Goal: Task Accomplishment & Management: Manage account settings

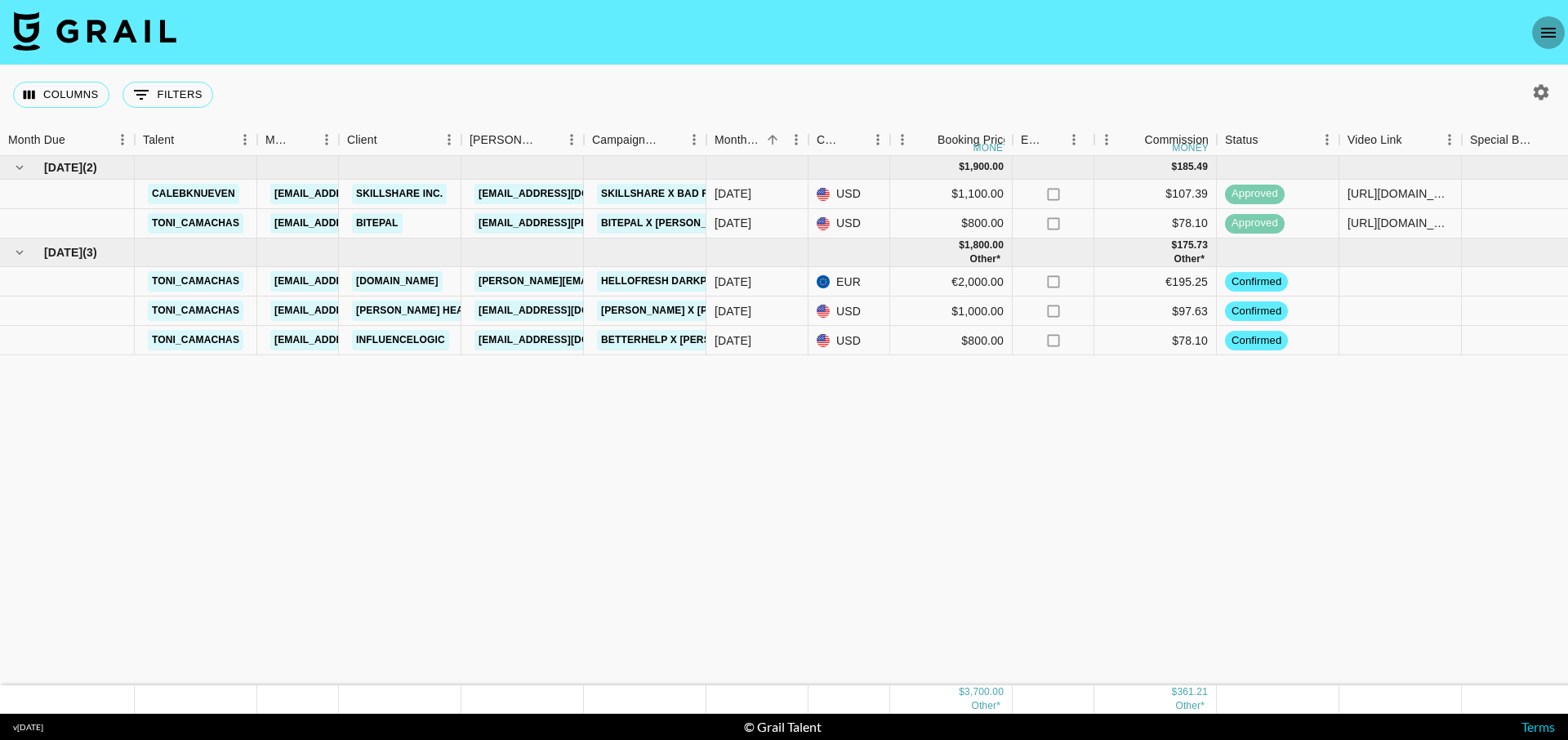
click at [1539, 28] on icon "open drawer" at bounding box center [1548, 32] width 19 height 19
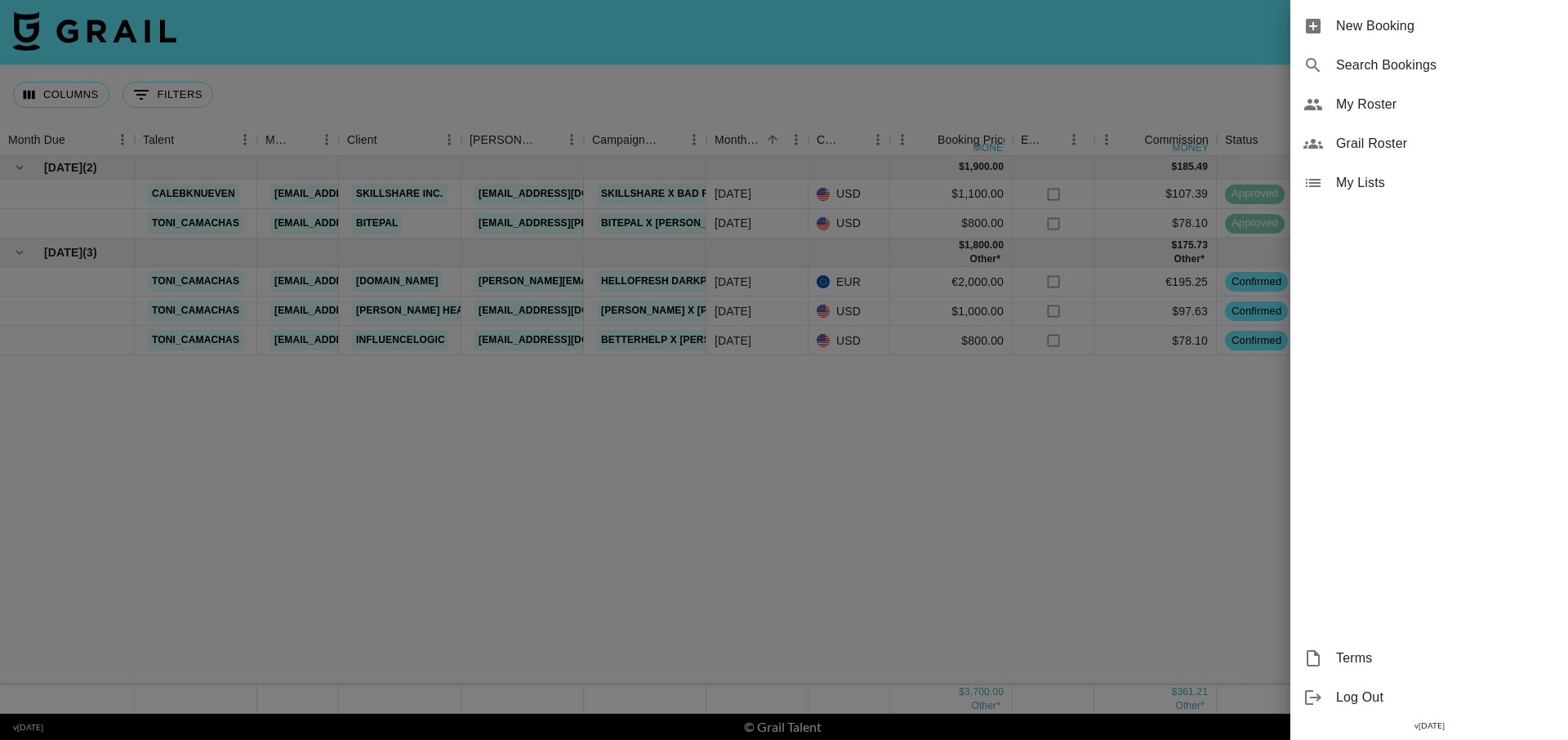
click at [1358, 103] on span "My Roster" at bounding box center [1445, 104] width 219 height 19
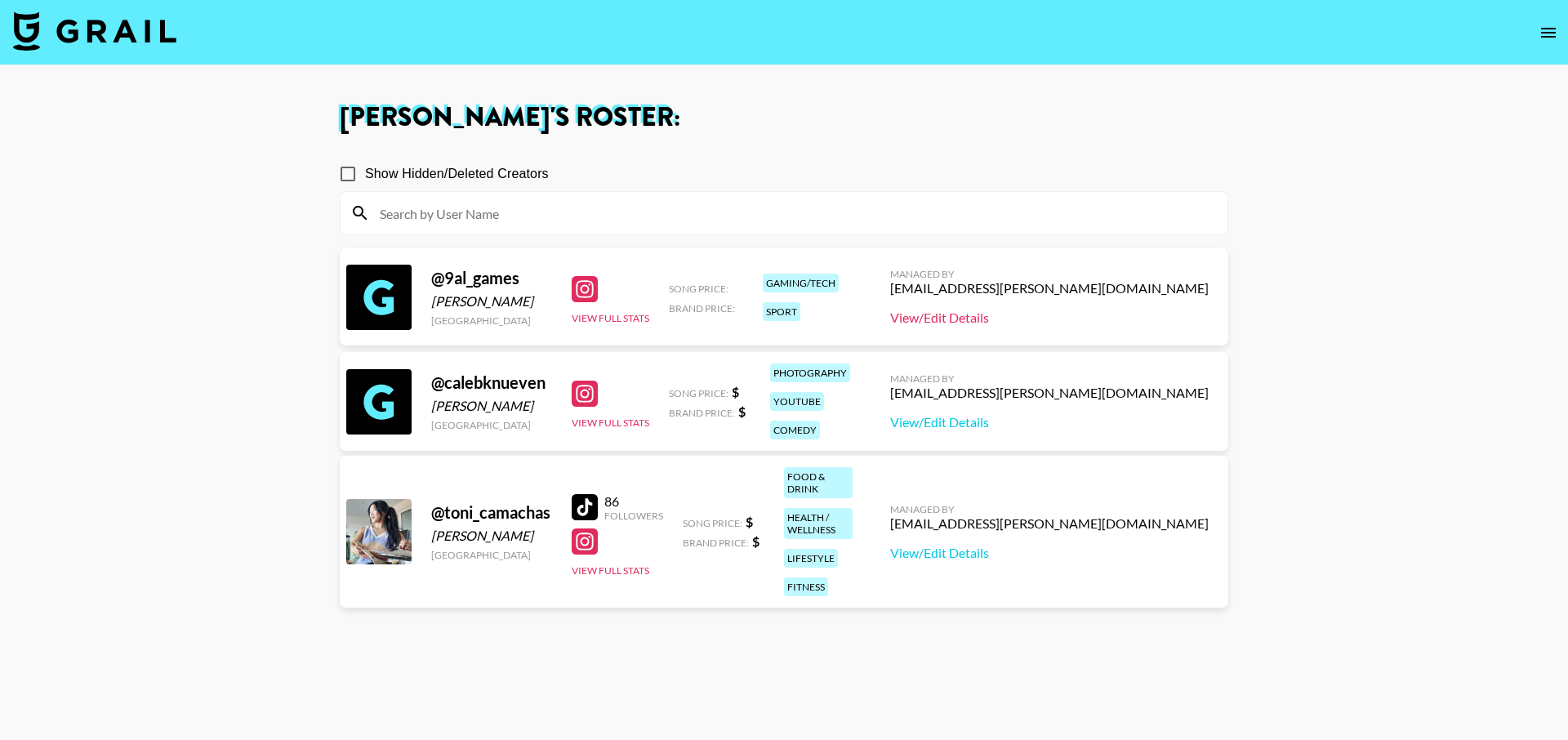
click at [1032, 316] on link "View/Edit Details" at bounding box center [1049, 318] width 318 height 17
click at [589, 290] on div at bounding box center [584, 289] width 26 height 26
click at [1063, 319] on link "View/Edit Details" at bounding box center [1049, 318] width 318 height 17
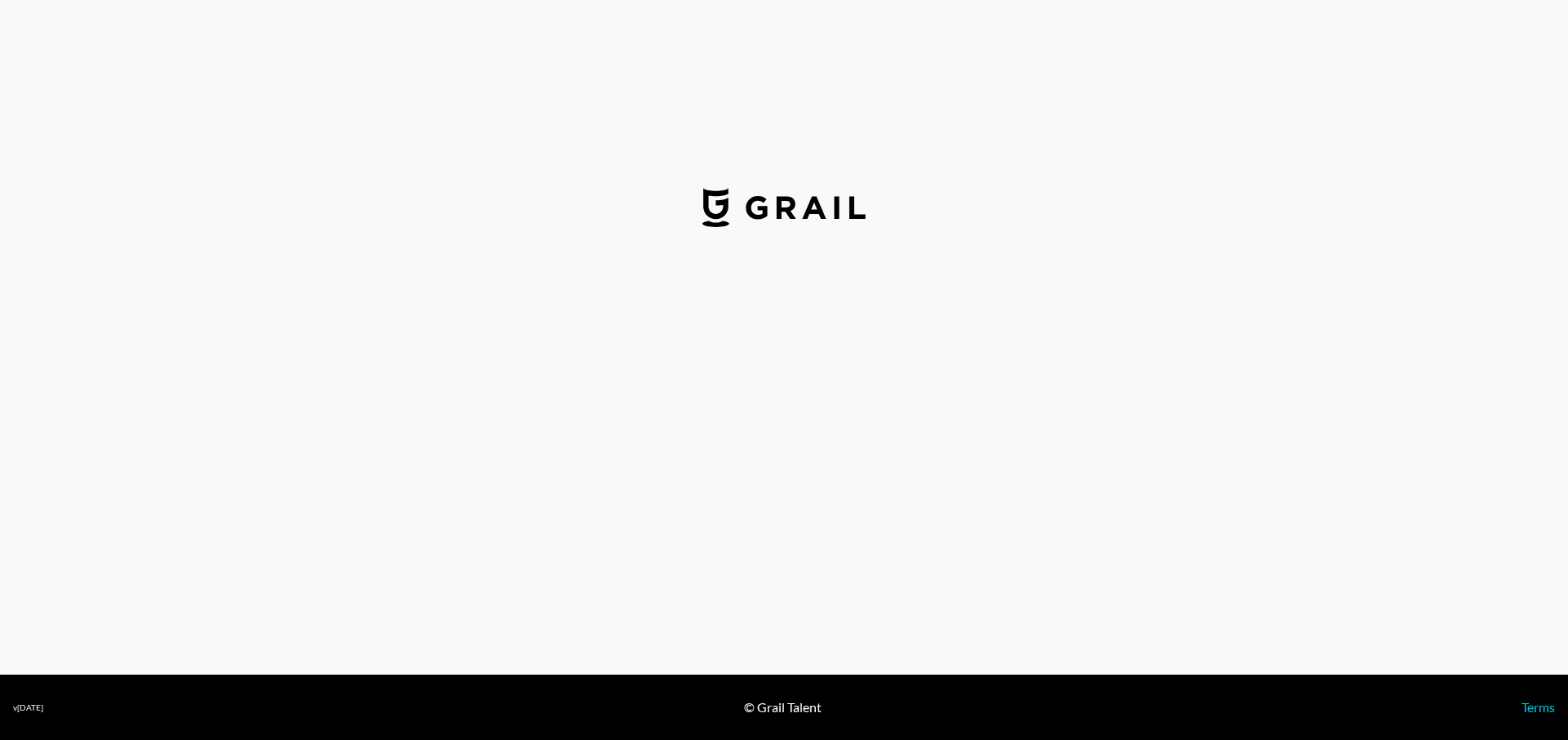
select select "USD"
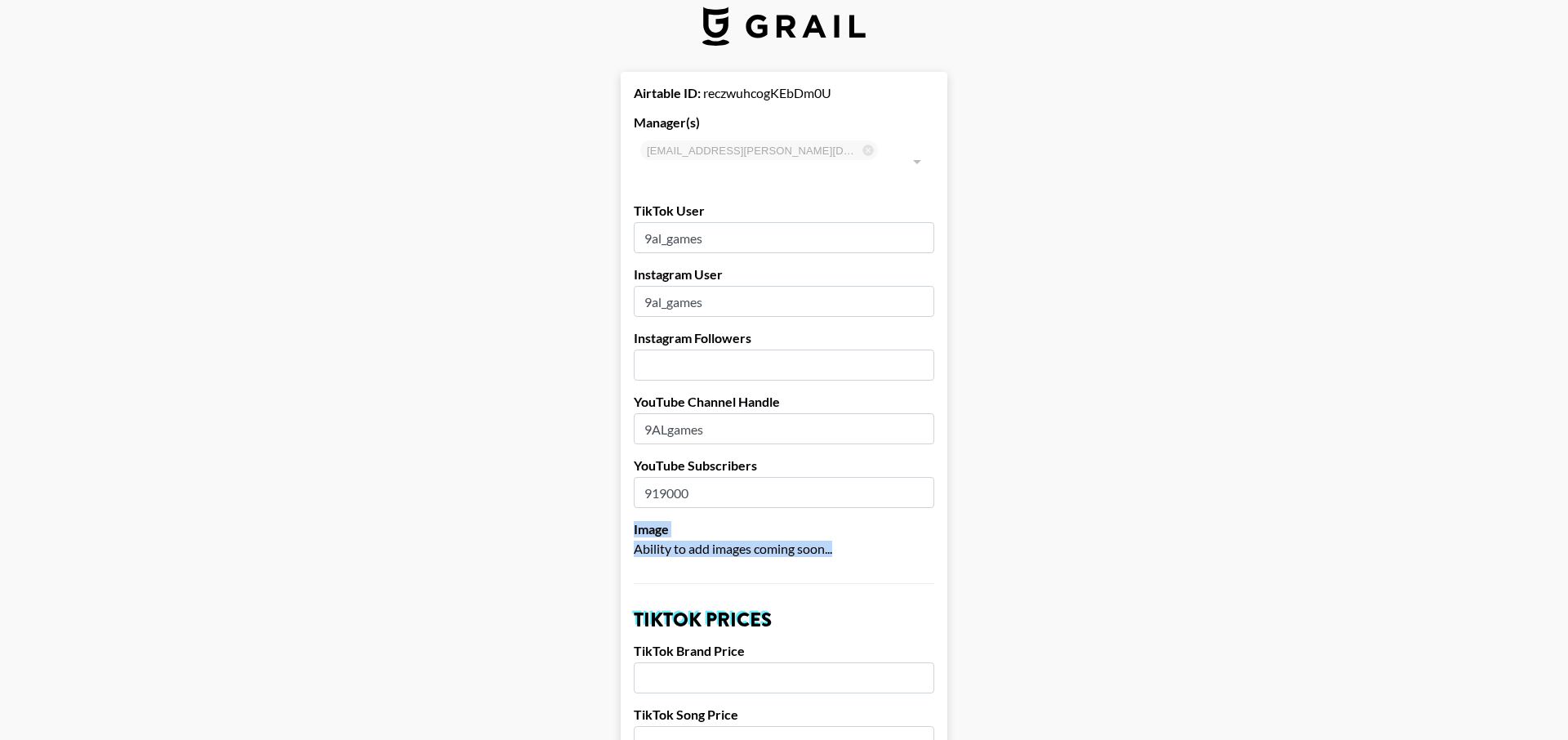
scroll to position [17, 1]
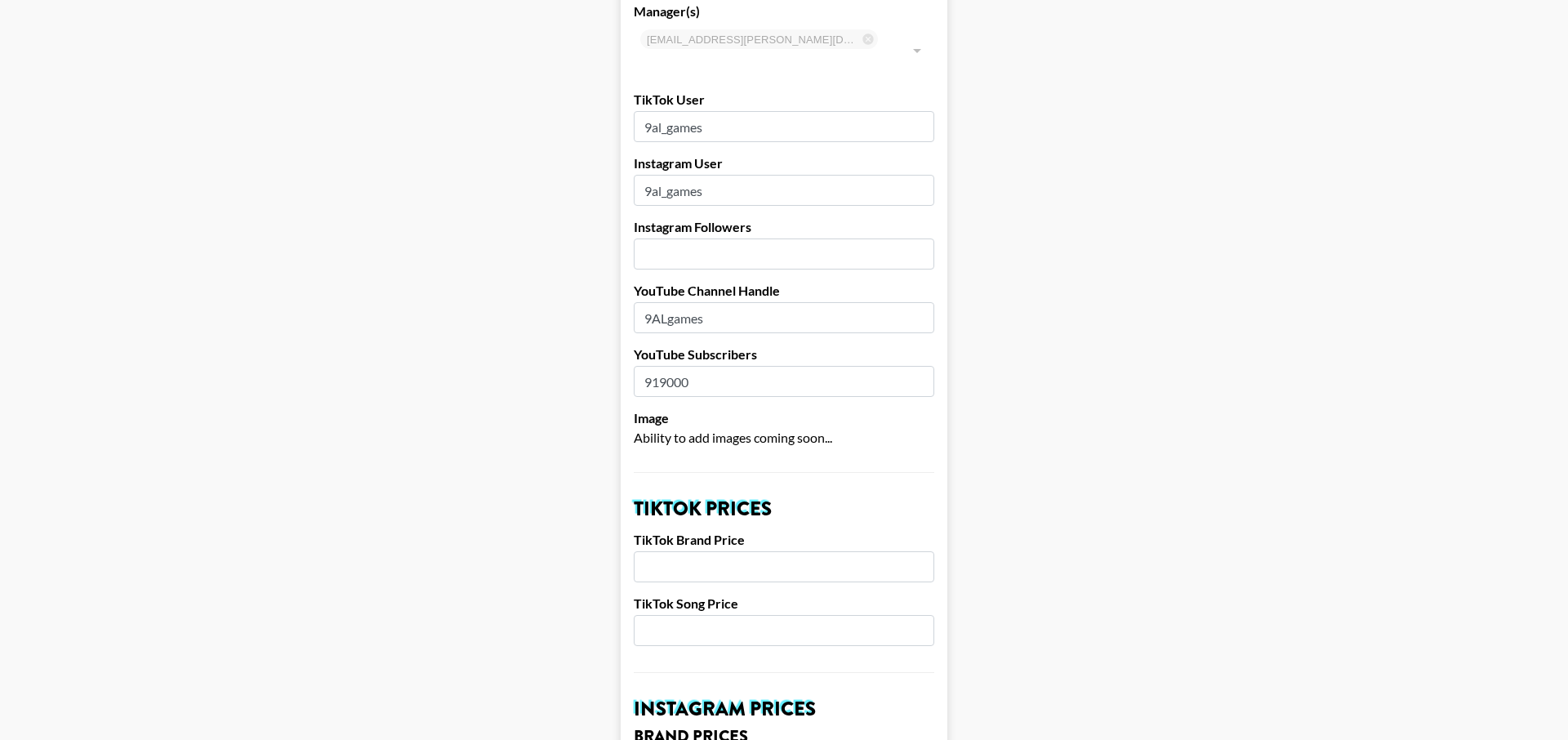
drag, startPoint x: 1040, startPoint y: 504, endPoint x: 957, endPoint y: 539, distance: 90.1
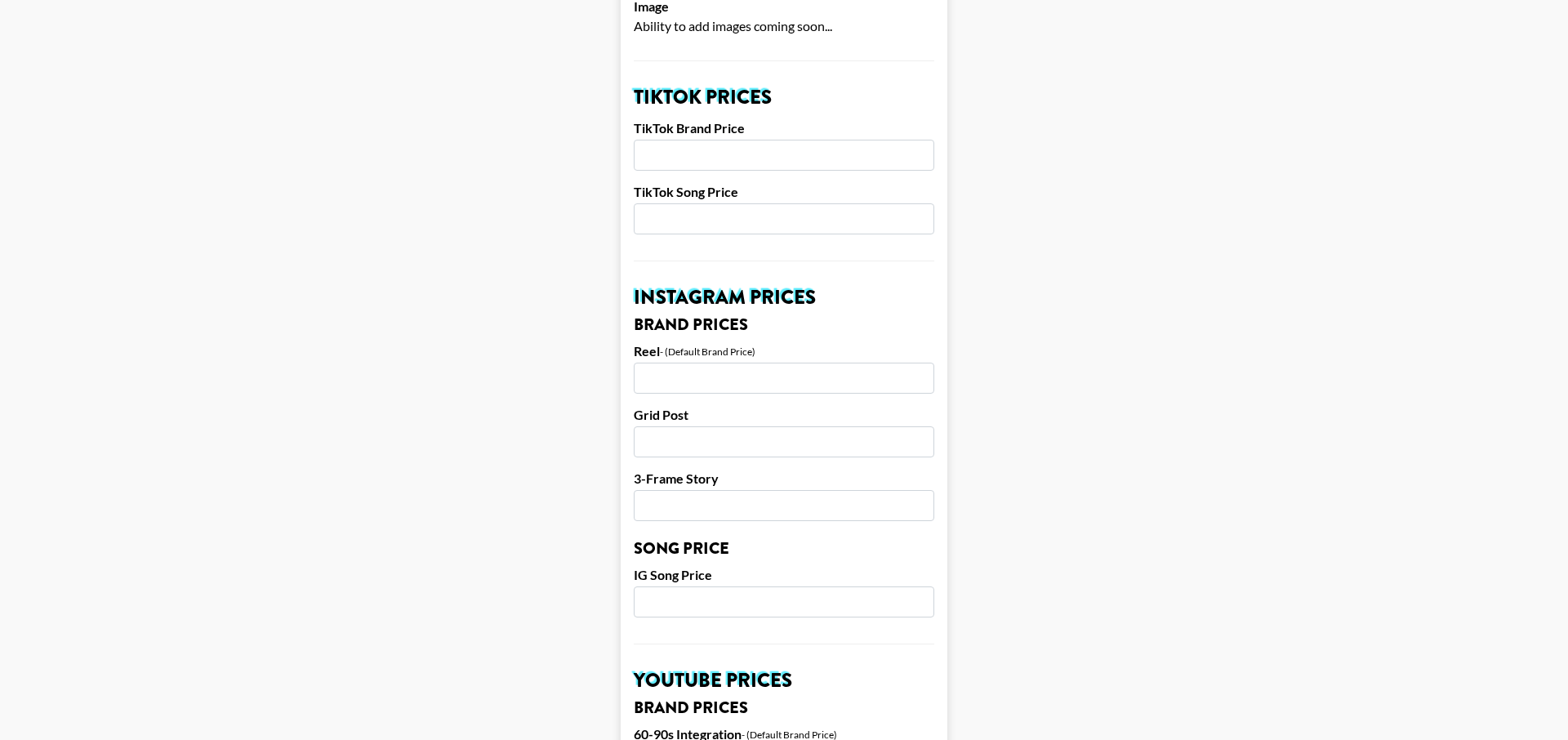
scroll to position [566, 0]
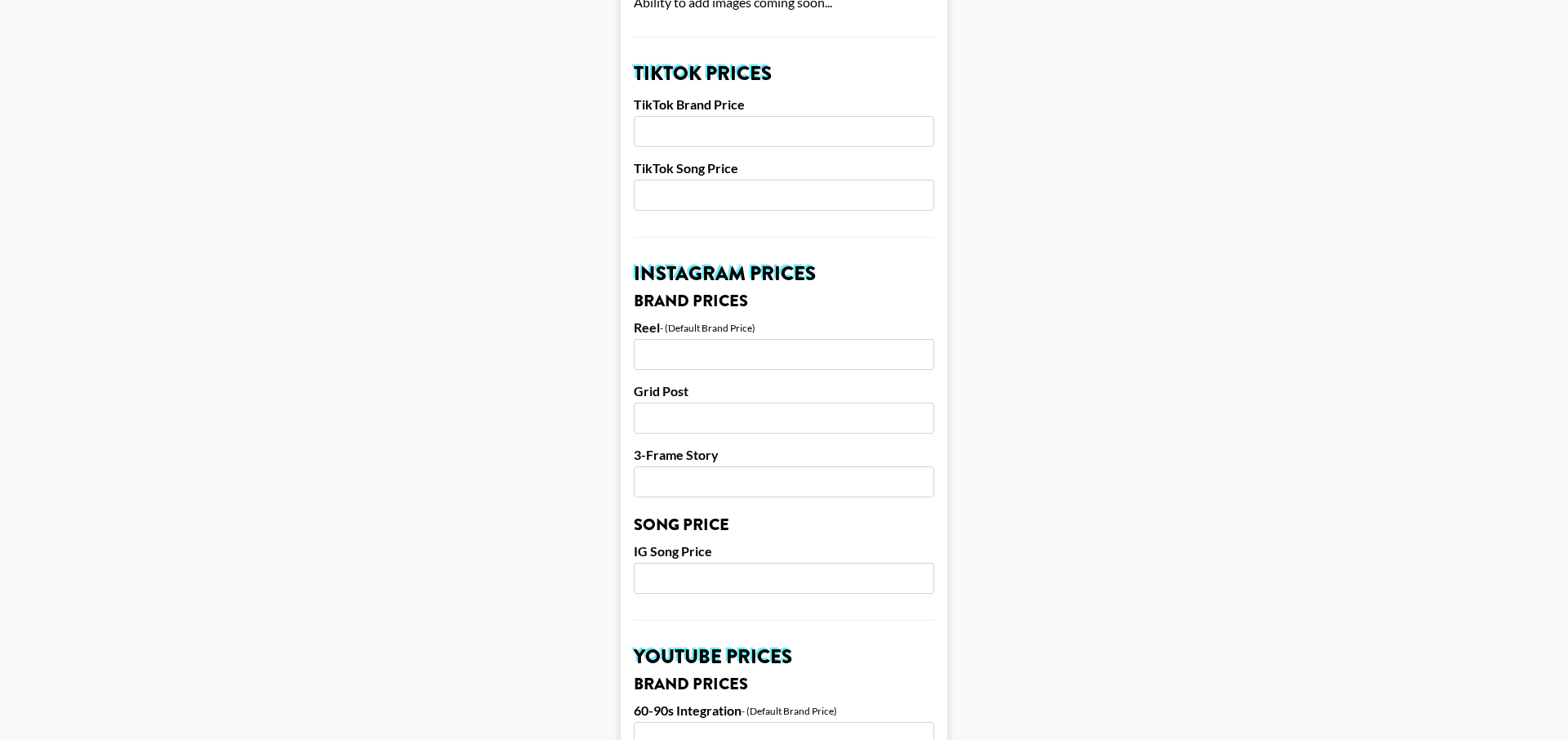
click at [823, 339] on input "number" at bounding box center [784, 354] width 301 height 31
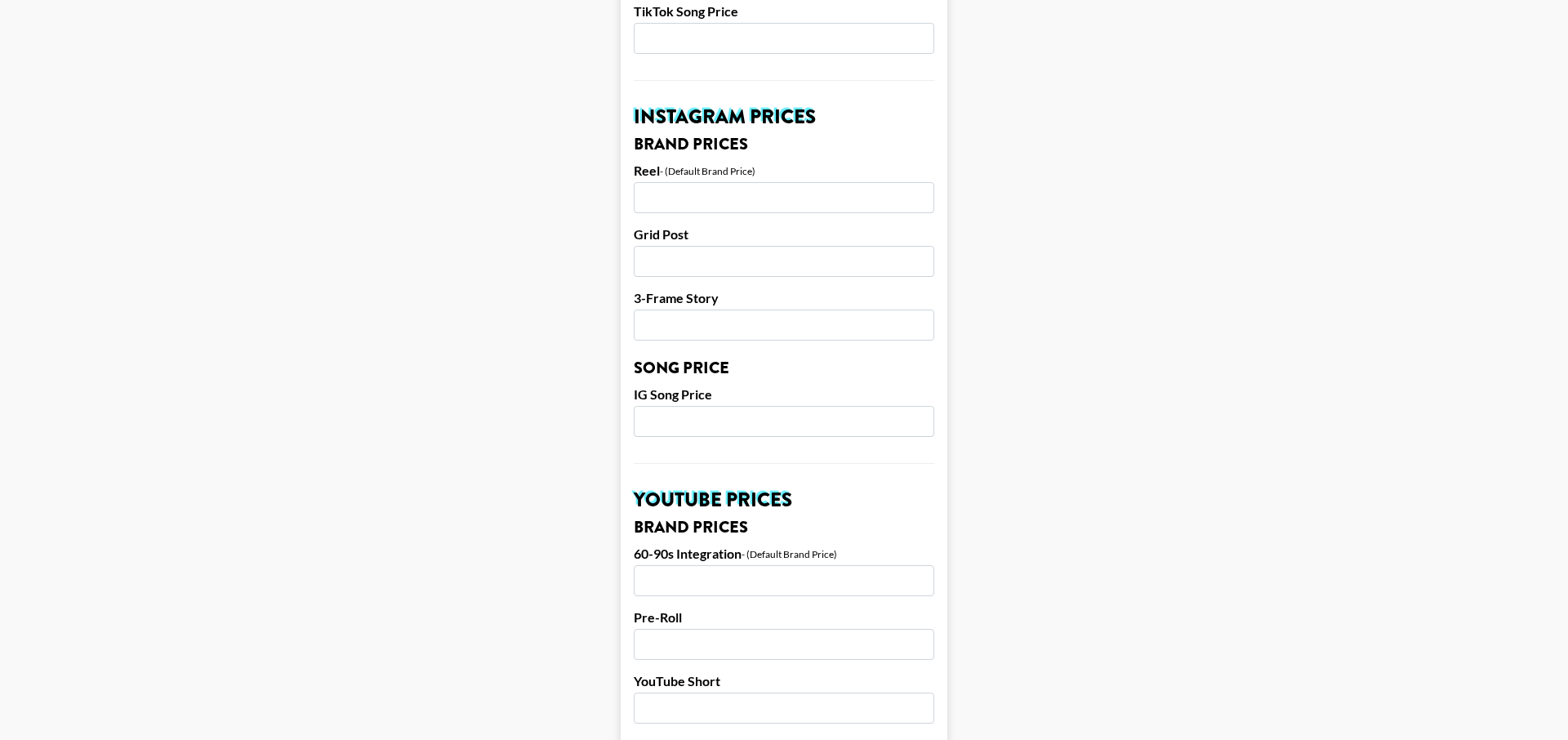
scroll to position [750, 1]
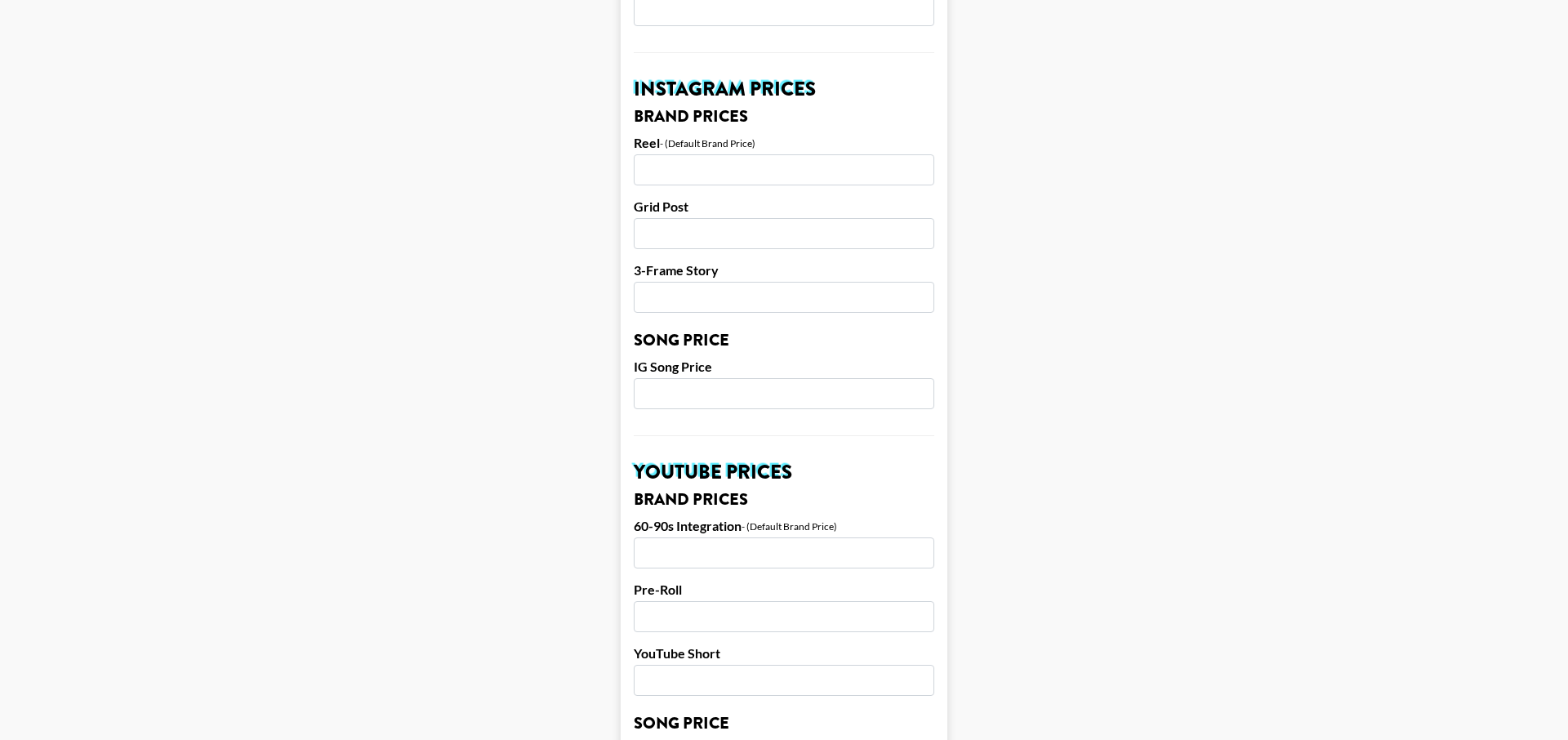
click at [808, 538] on input "number" at bounding box center [784, 554] width 301 height 31
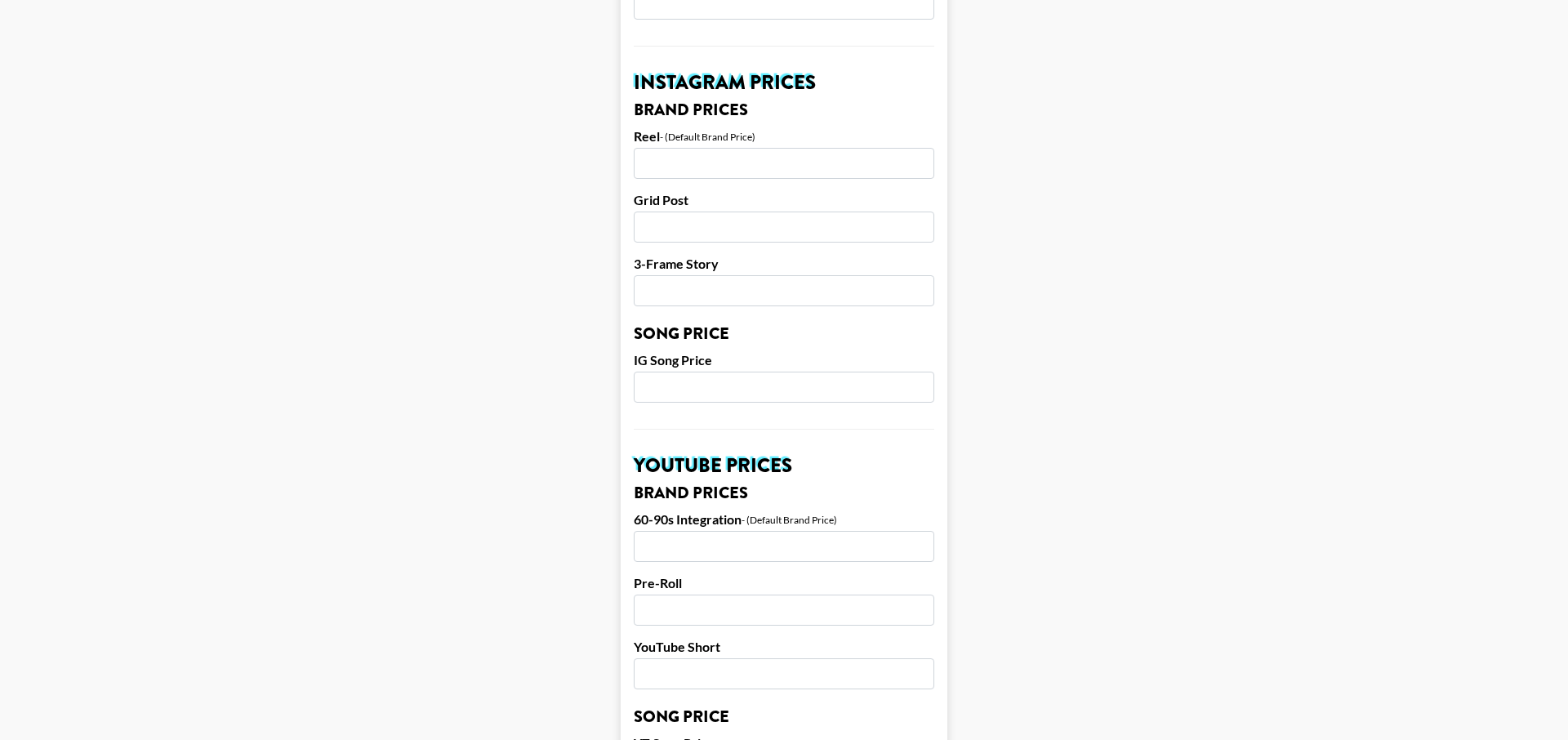
scroll to position [749, 0]
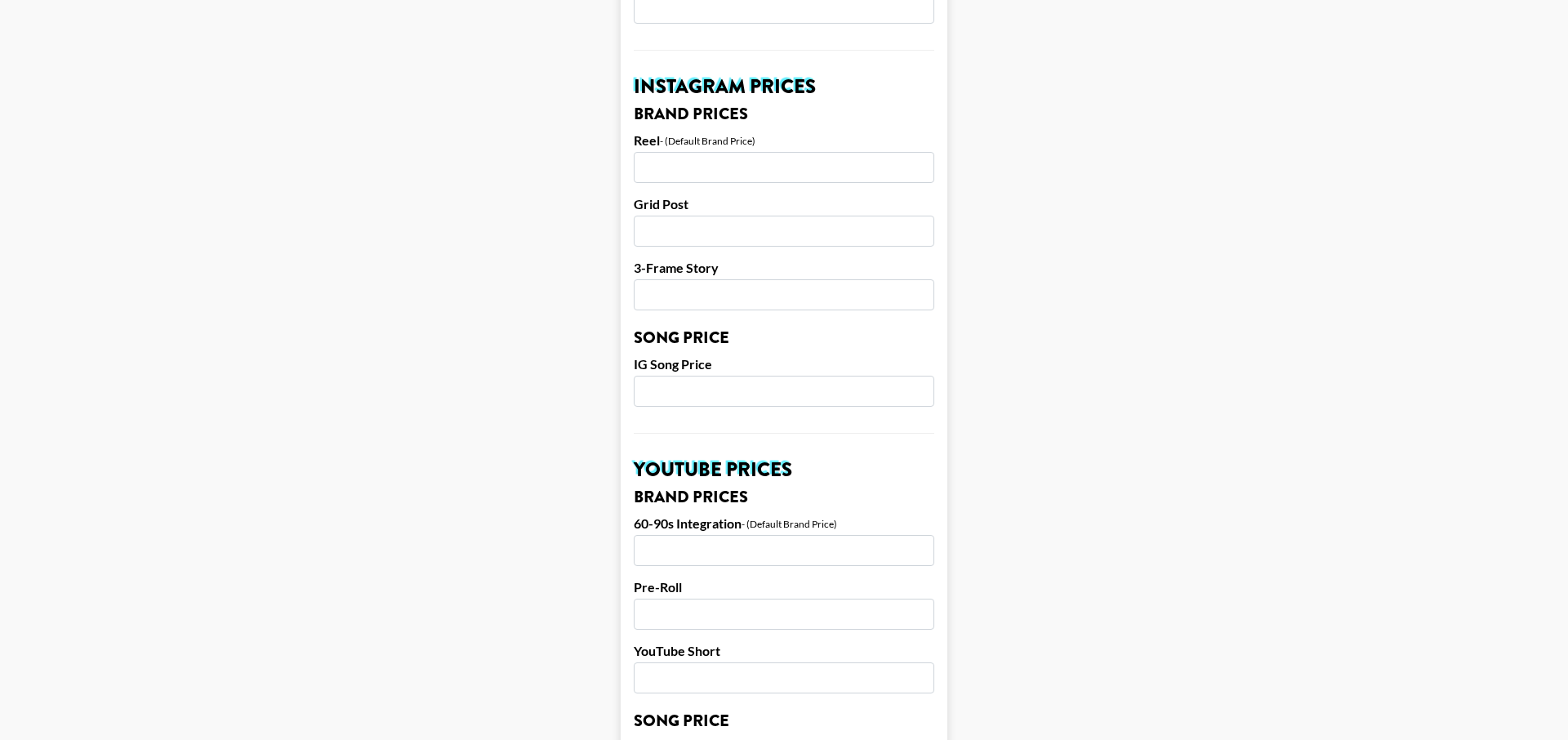
click at [861, 538] on input "number" at bounding box center [784, 551] width 301 height 31
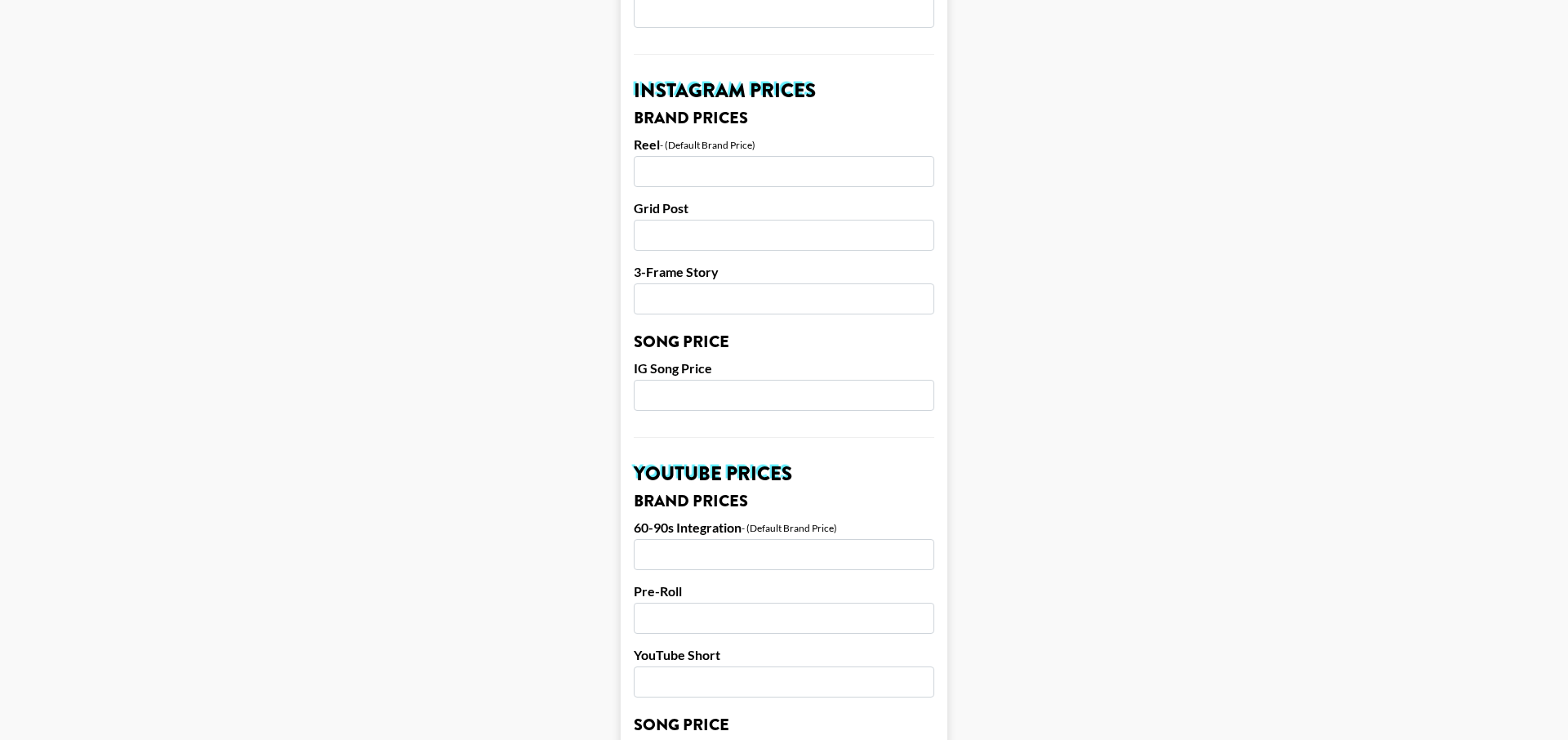
click at [861, 539] on input "number" at bounding box center [784, 555] width 301 height 31
type input "3000"
drag, startPoint x: 1181, startPoint y: 589, endPoint x: 1143, endPoint y: 591, distance: 38.1
click at [1177, 590] on main "Airtable ID: reczwuhcogKEbDm0U Manager(s) maxime.blanchard@grail-talent.com ​ T…" at bounding box center [784, 370] width 1541 height 2057
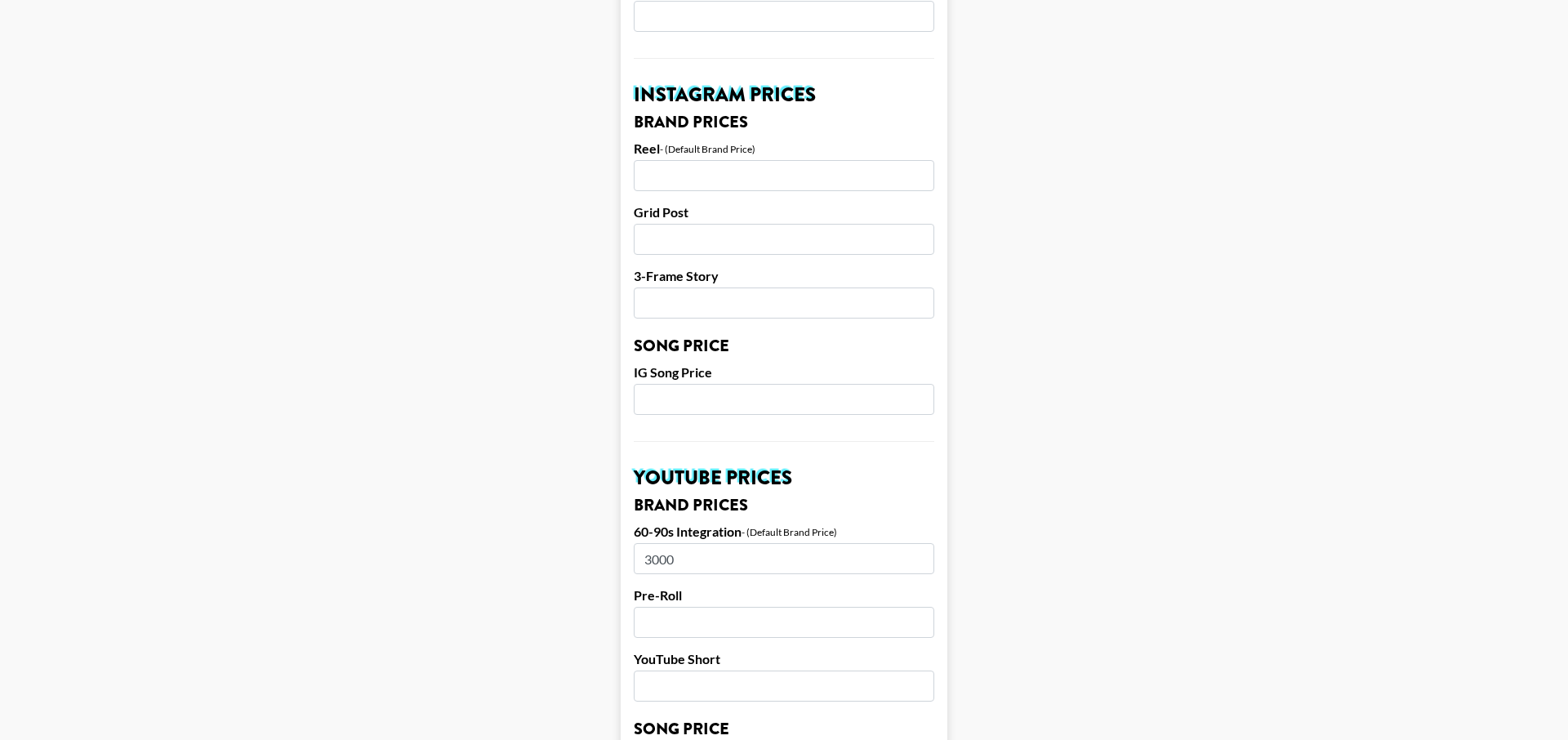
scroll to position [733, 0]
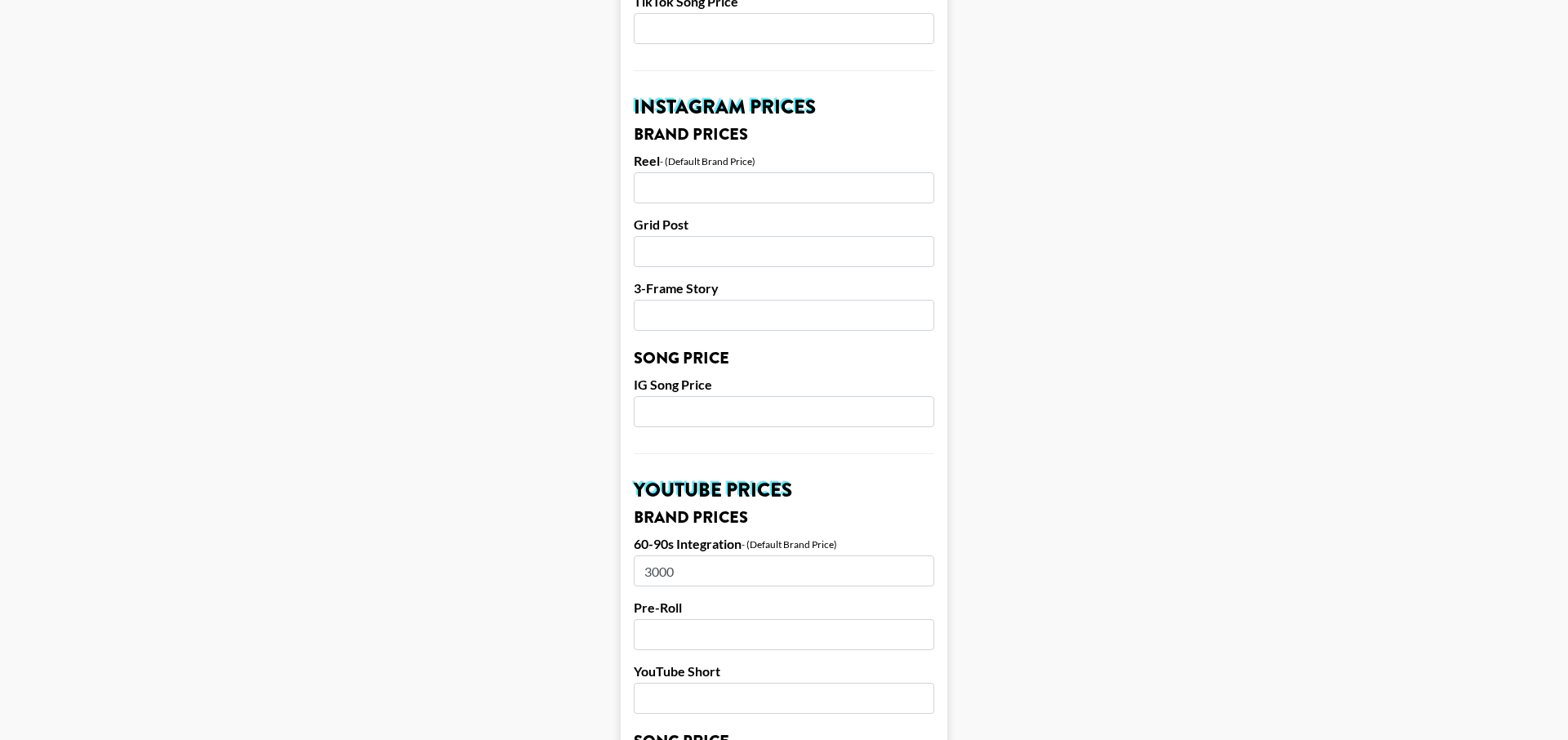
click at [742, 174] on input "number" at bounding box center [784, 188] width 301 height 31
type input "1500"
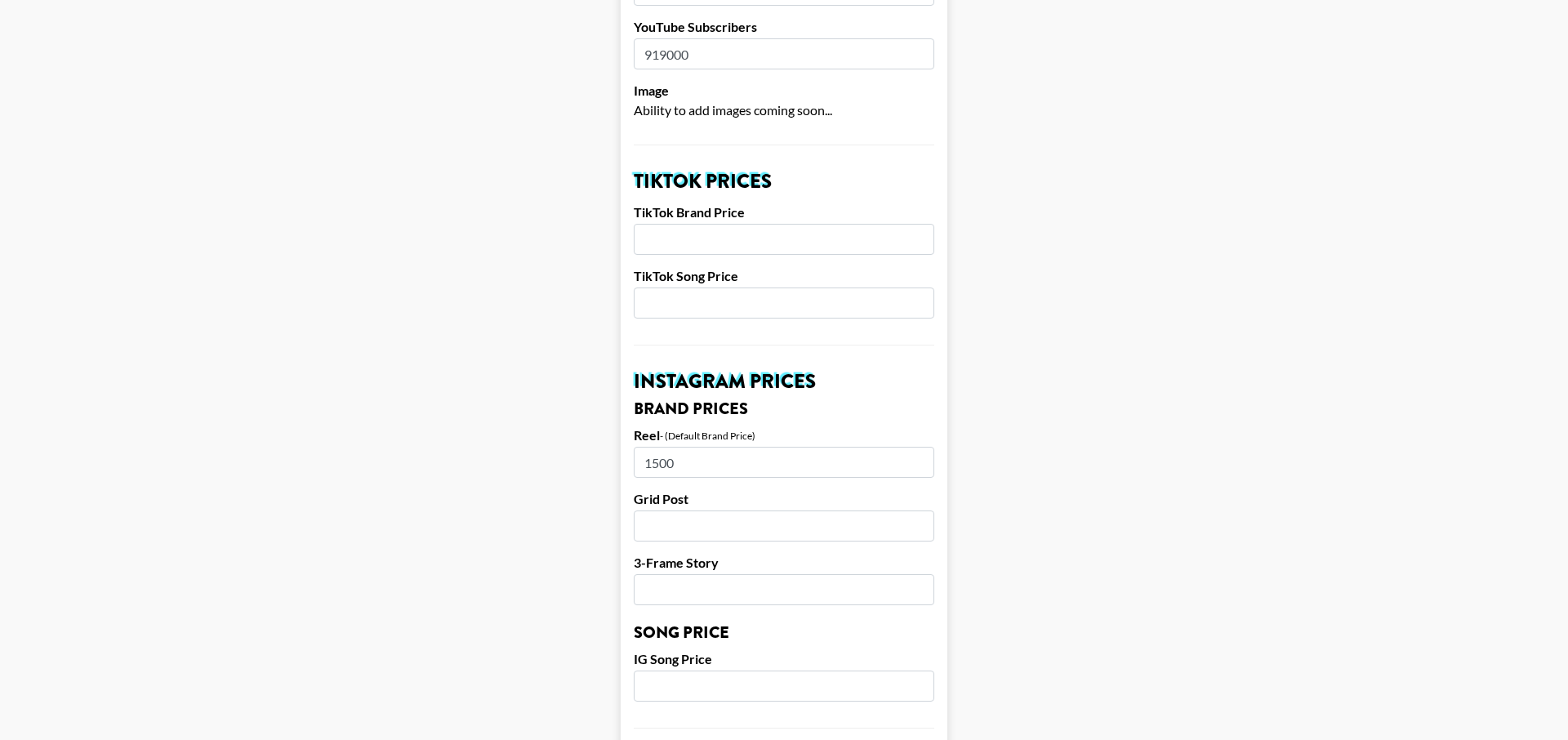
scroll to position [450, 0]
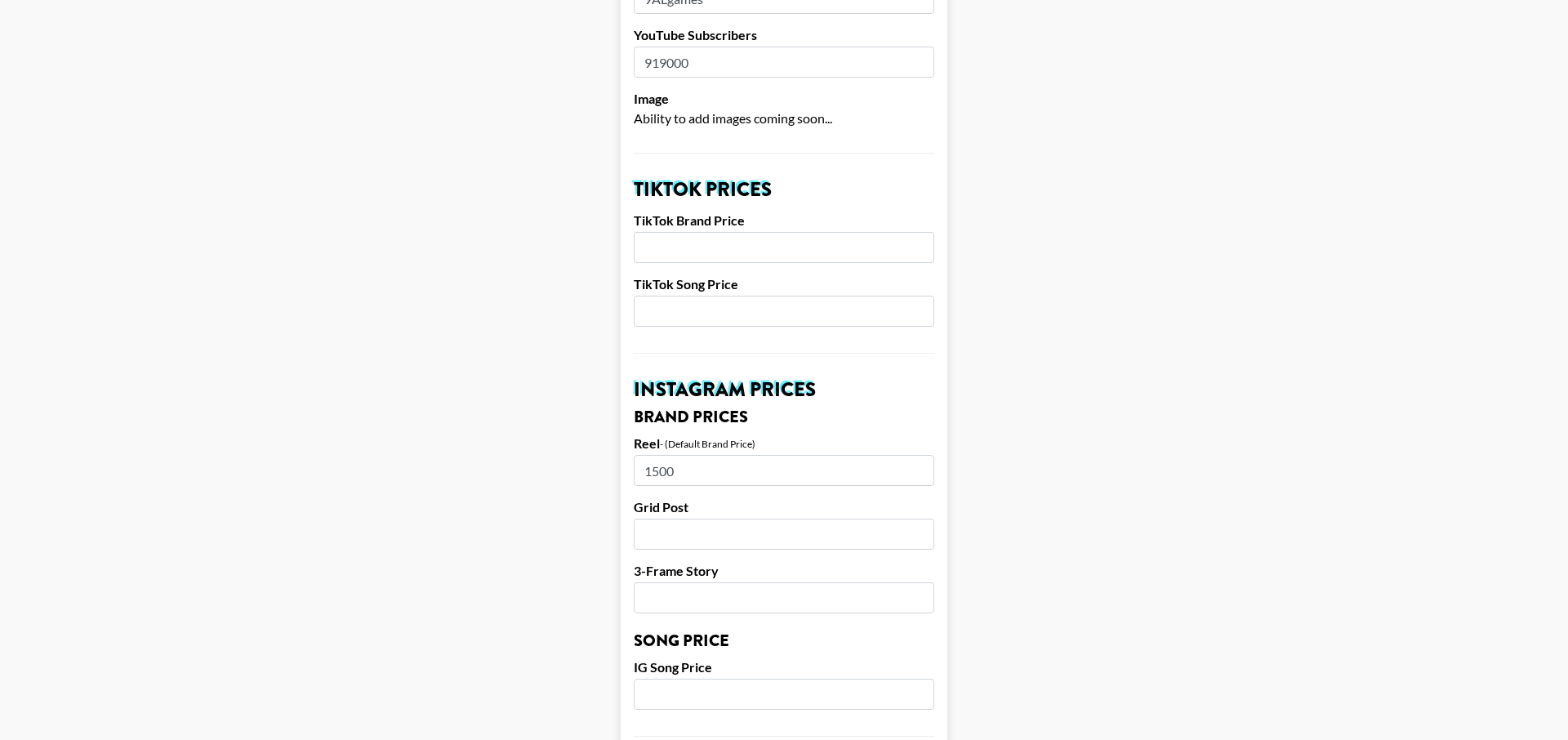
click at [770, 232] on input "number" at bounding box center [784, 248] width 301 height 31
click at [997, 412] on main "Airtable ID: reczwuhcogKEbDm0U Manager(s) maxime.blanchard@grail-talent.com ​ T…" at bounding box center [784, 669] width 1541 height 2057
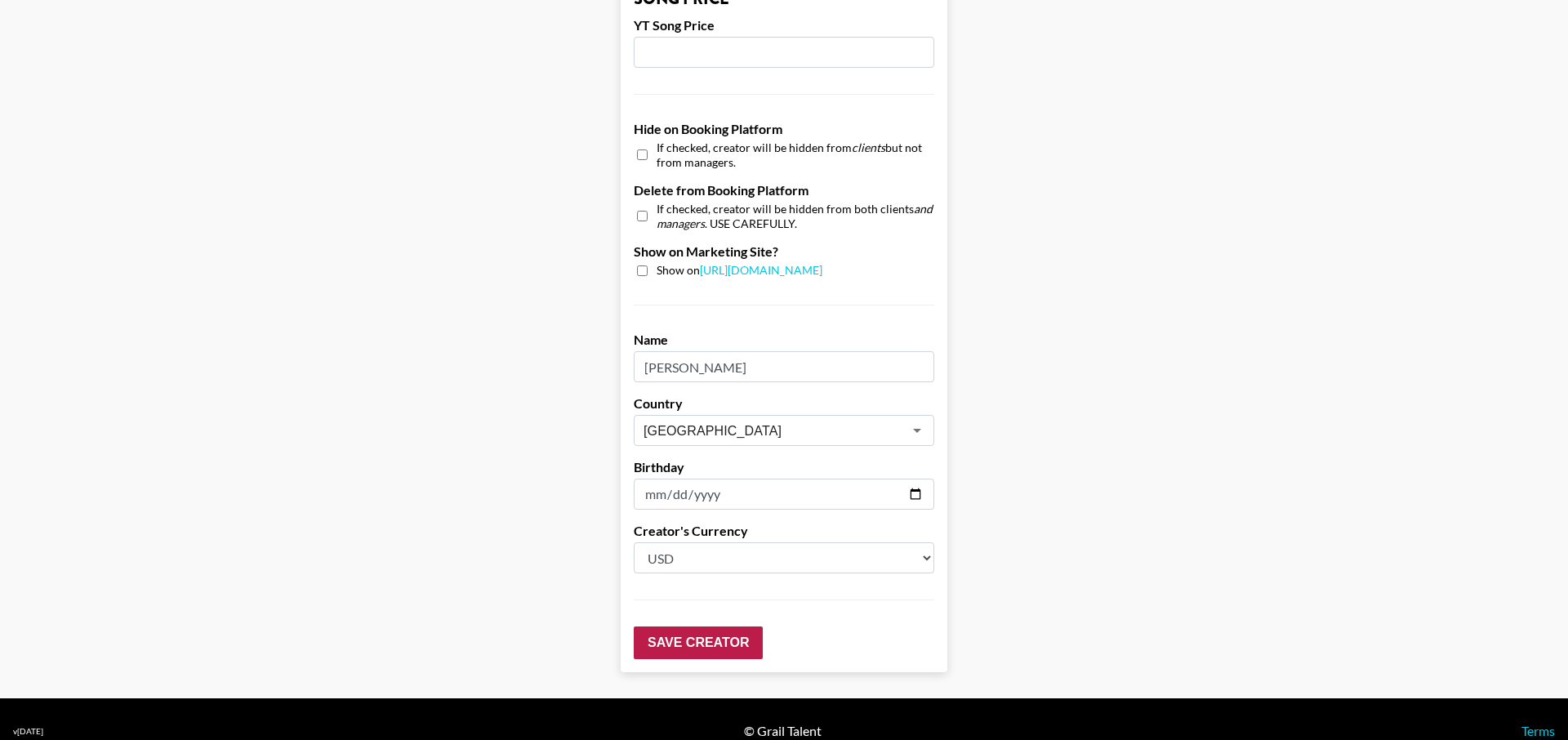
scroll to position [1474, 0]
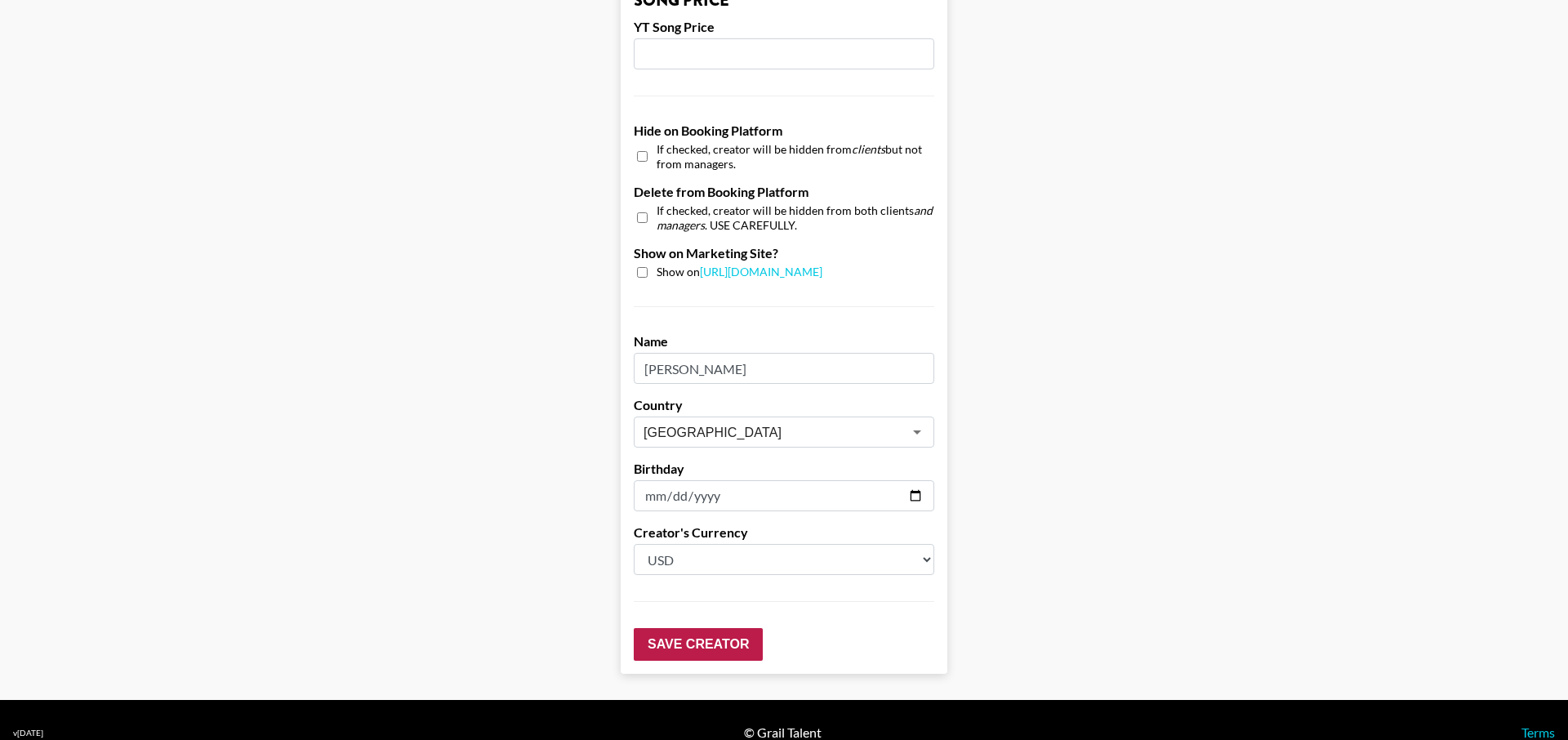
click at [677, 628] on input "Save Creator" at bounding box center [698, 645] width 129 height 33
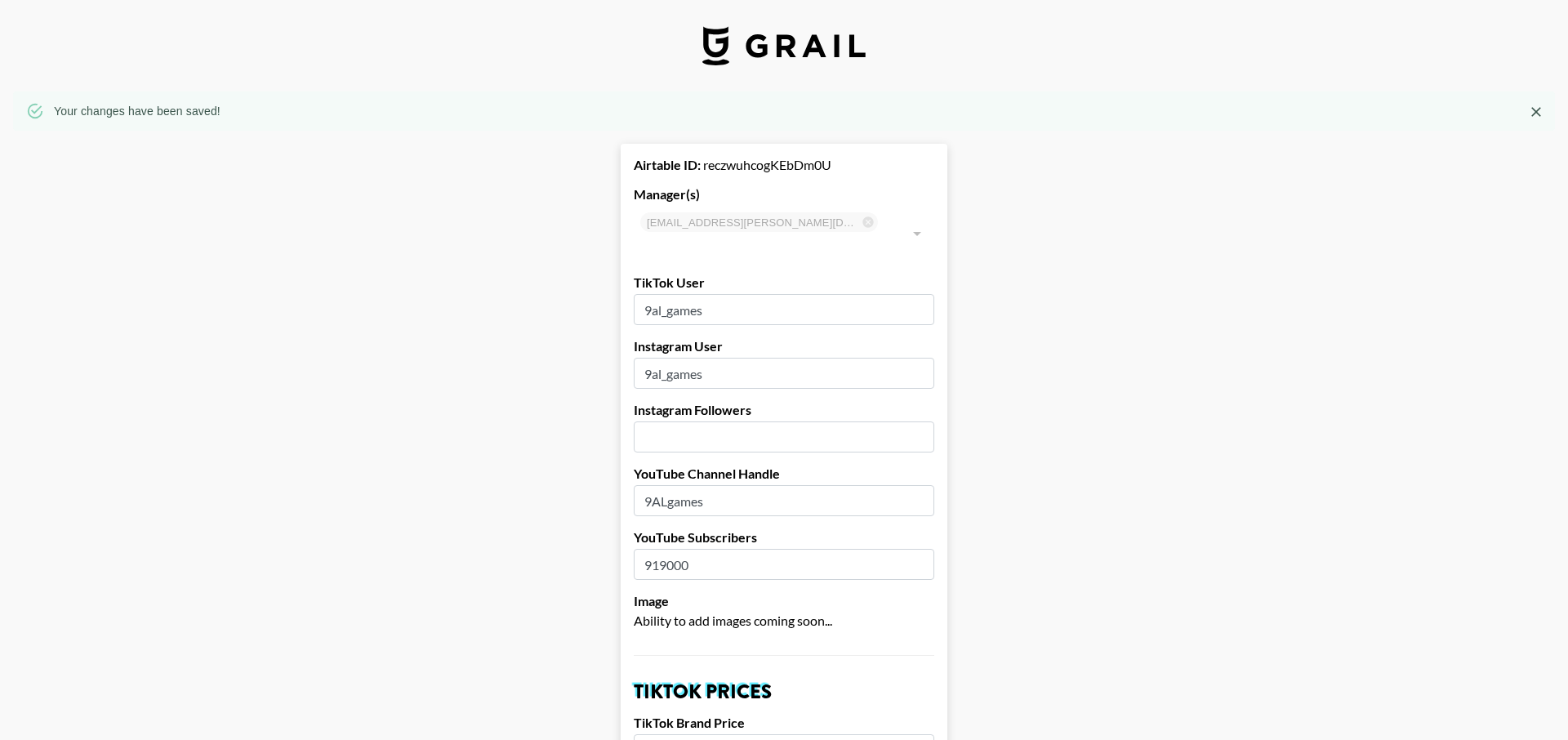
scroll to position [0, 0]
